Goal: Task Accomplishment & Management: Use online tool/utility

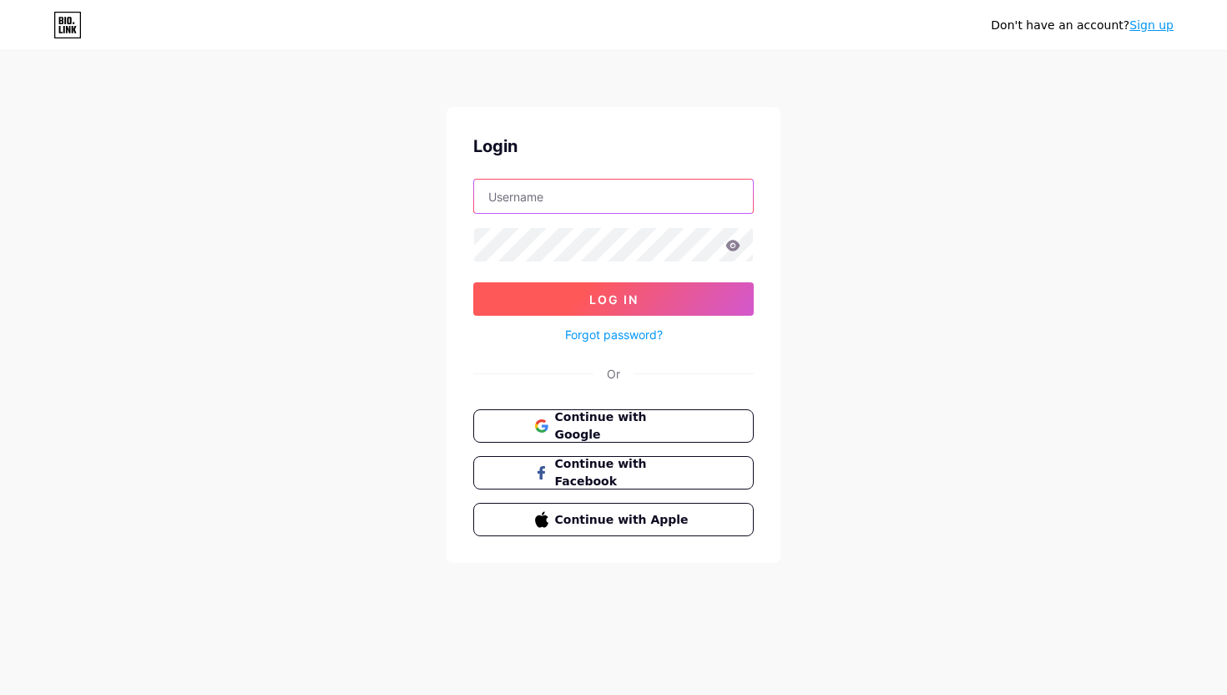
type input "[DOMAIN_NAME][EMAIL_ADDRESS][DOMAIN_NAME]"
click at [575, 306] on button "Log In" at bounding box center [613, 298] width 281 height 33
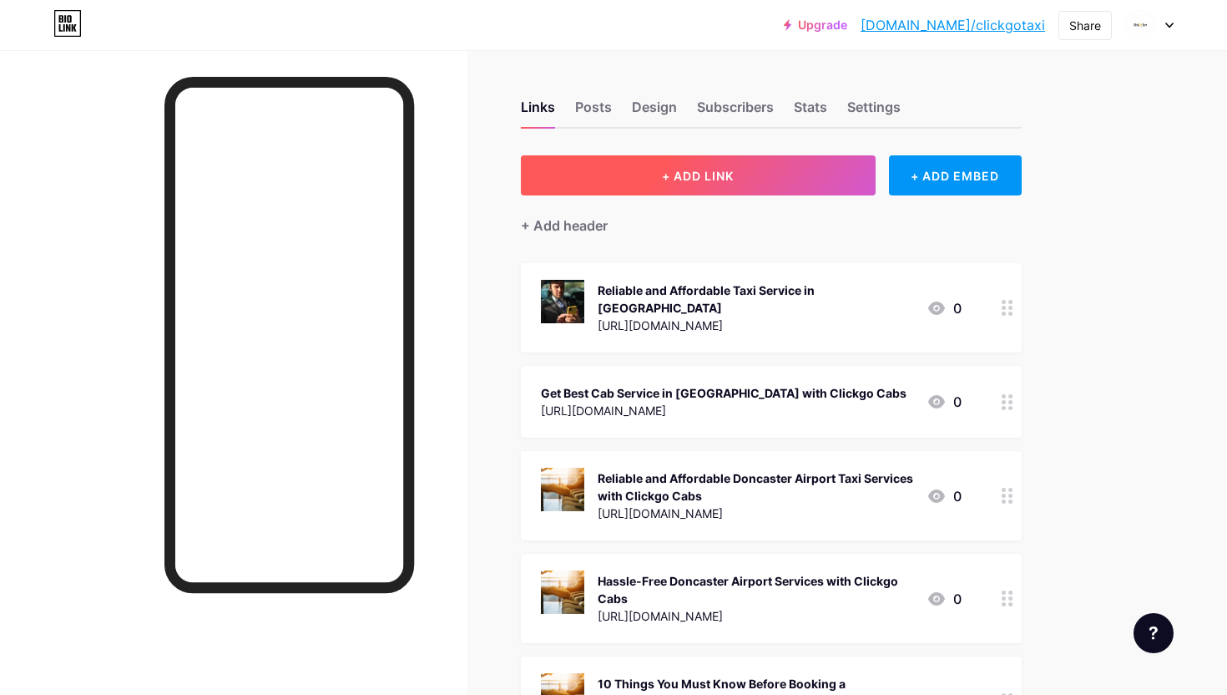
click at [678, 176] on span "+ ADD LINK" at bounding box center [698, 176] width 72 height 14
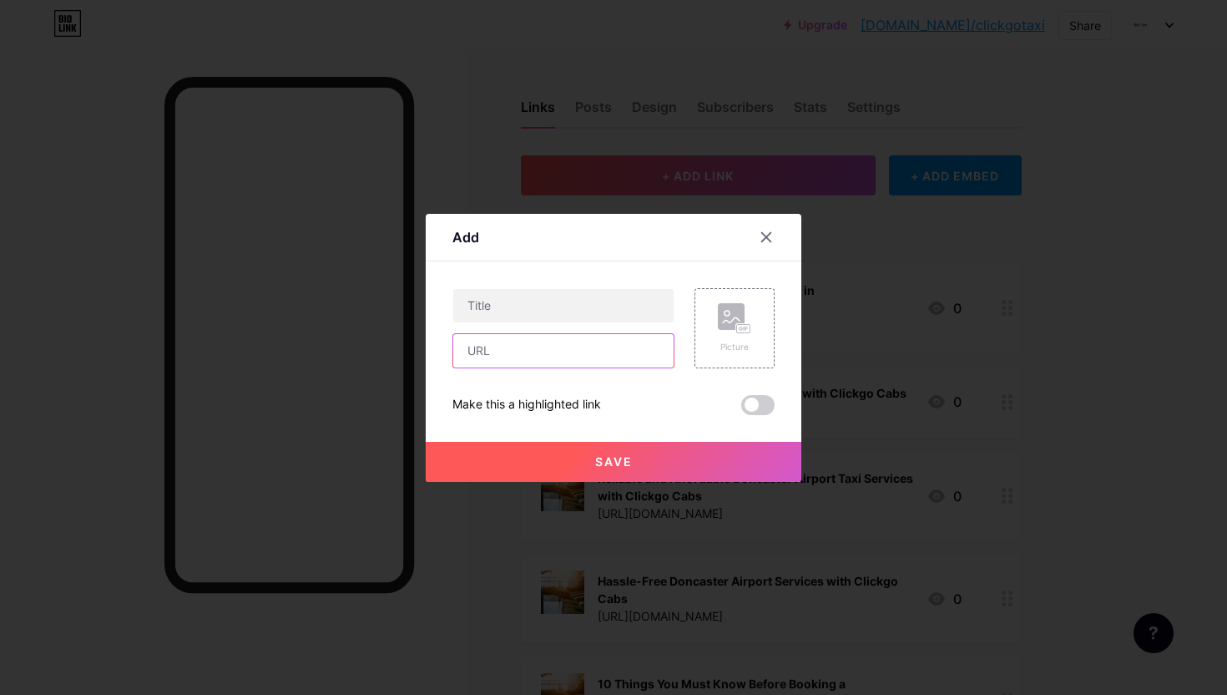
click at [541, 346] on input "text" at bounding box center [563, 350] width 220 height 33
paste input "[URL][DOMAIN_NAME]"
type input "[URL][DOMAIN_NAME]"
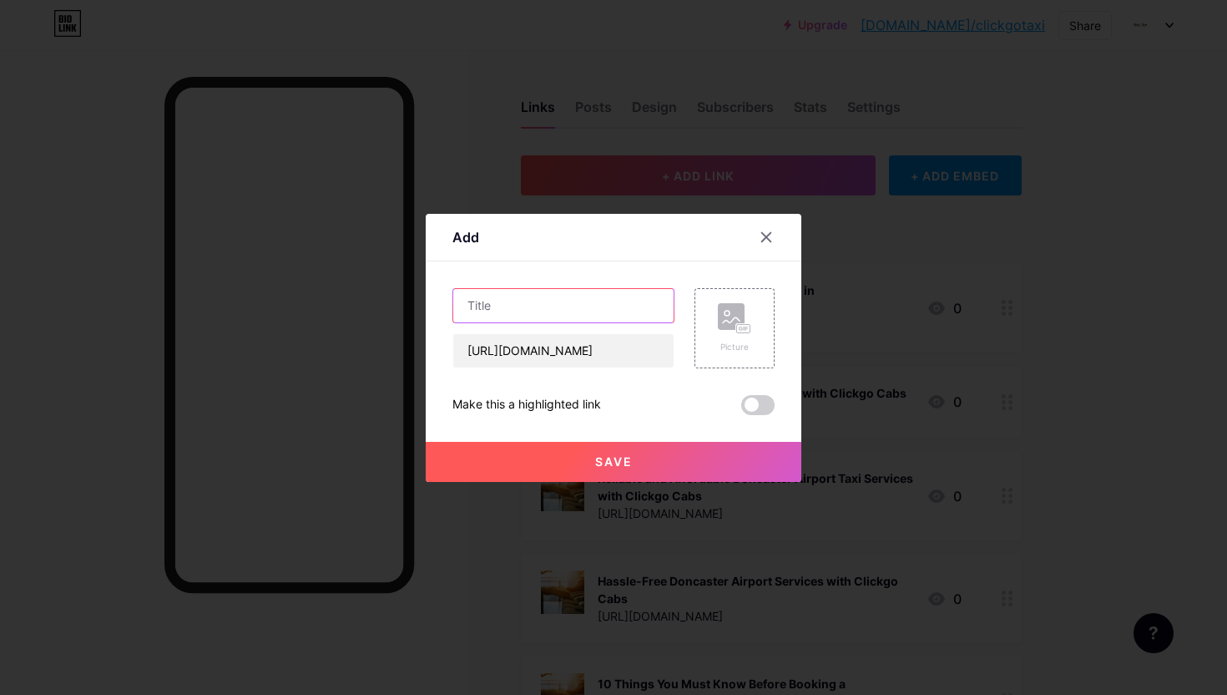
click at [533, 305] on input "text" at bounding box center [563, 305] width 220 height 33
paste input "Best Choice for Affordable Airport Taxis in [GEOGRAPHIC_DATA] | Clickgo Cabs"
type input "Best Choice for Affordable Airport Taxis in [GEOGRAPHIC_DATA] | Clickgo Cabs"
click at [643, 462] on button "Save" at bounding box center [614, 462] width 376 height 40
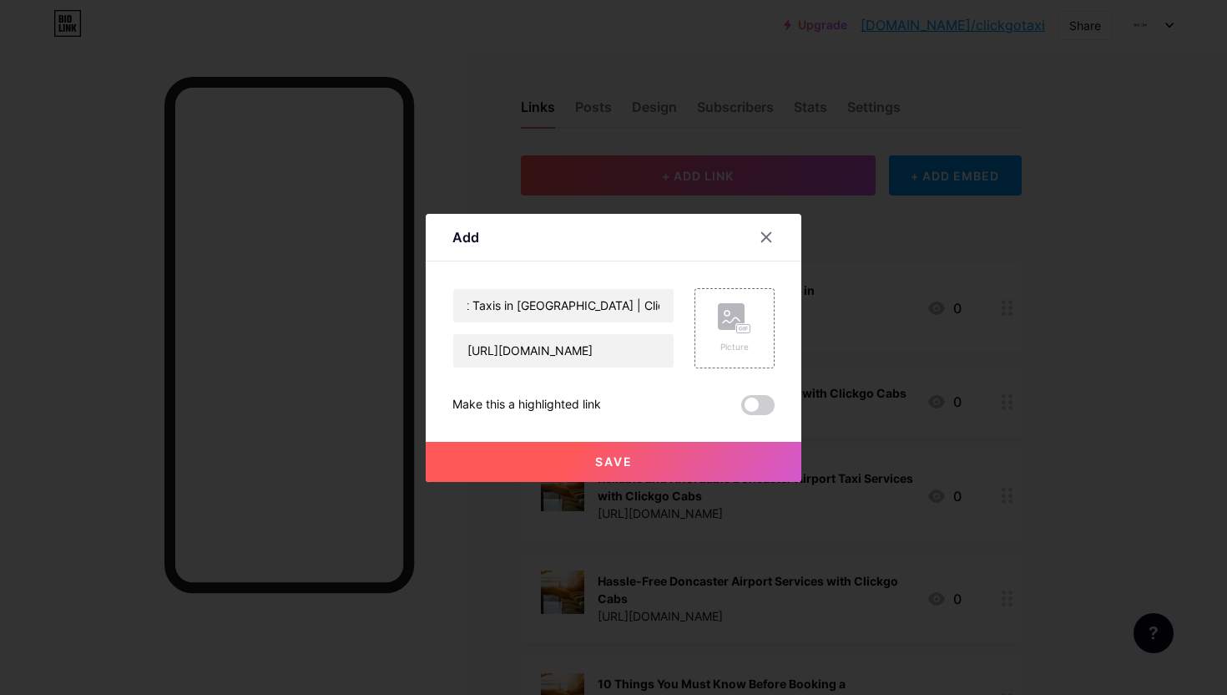
scroll to position [0, 0]
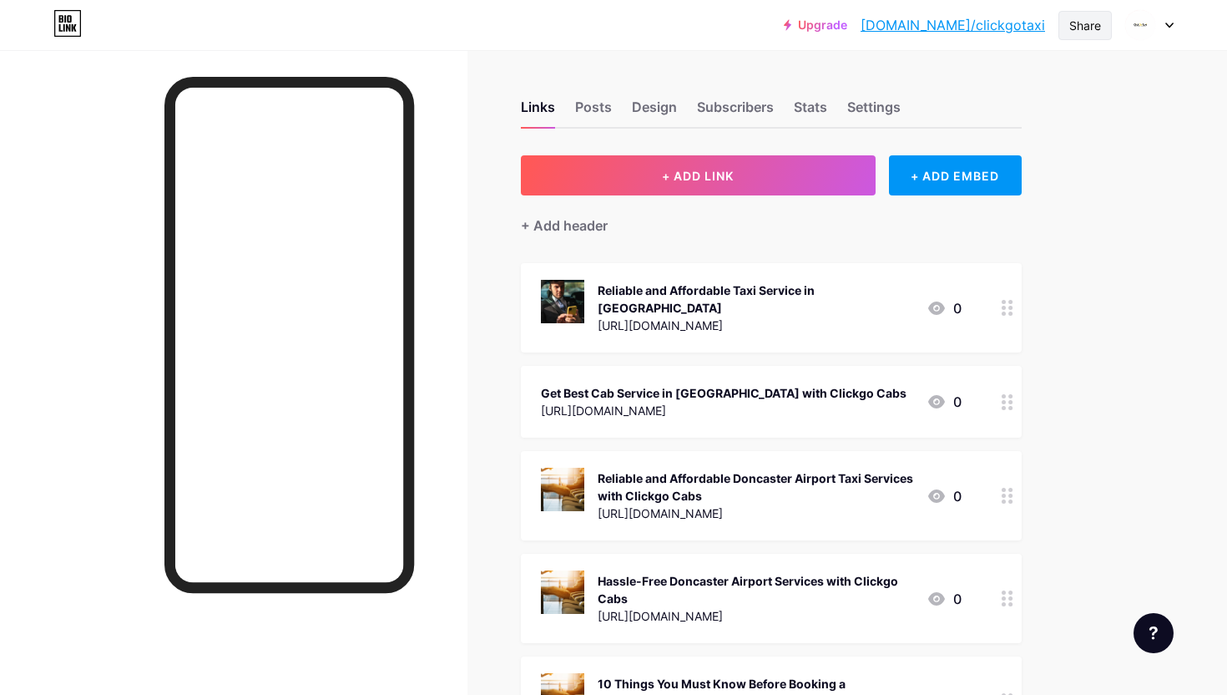
click at [1070, 33] on div "Share" at bounding box center [1085, 26] width 32 height 18
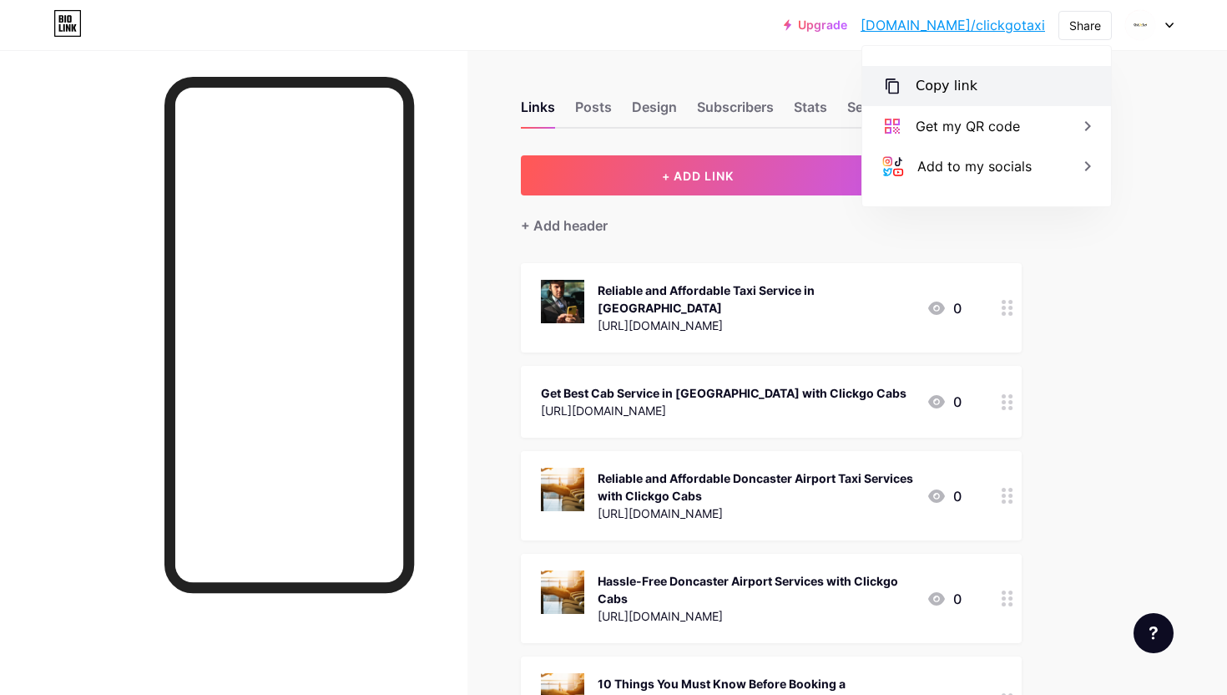
click at [958, 86] on div "Copy link" at bounding box center [947, 86] width 62 height 20
